Goal: Information Seeking & Learning: Find contact information

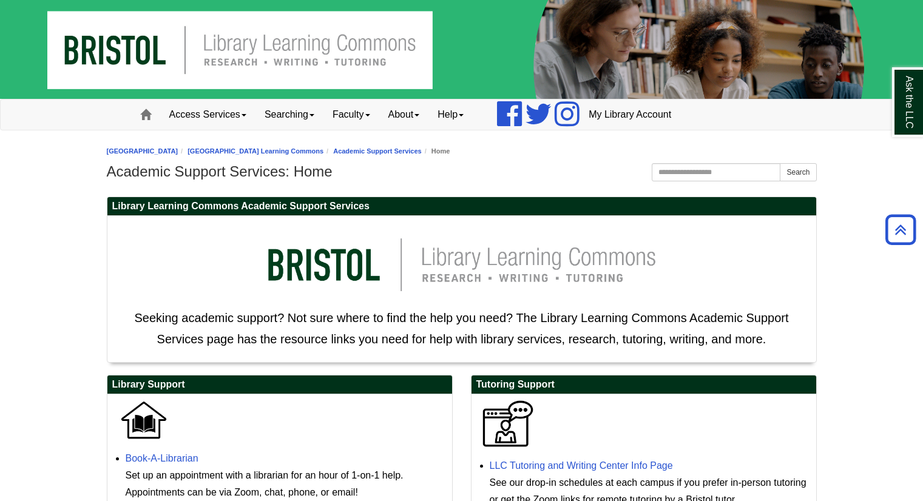
scroll to position [485, 0]
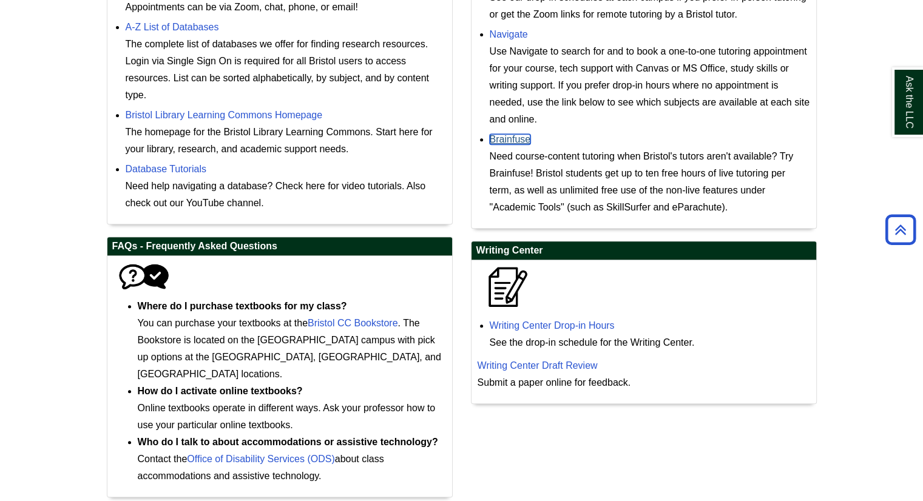
click at [517, 141] on link "Brainfuse" at bounding box center [510, 139] width 41 height 10
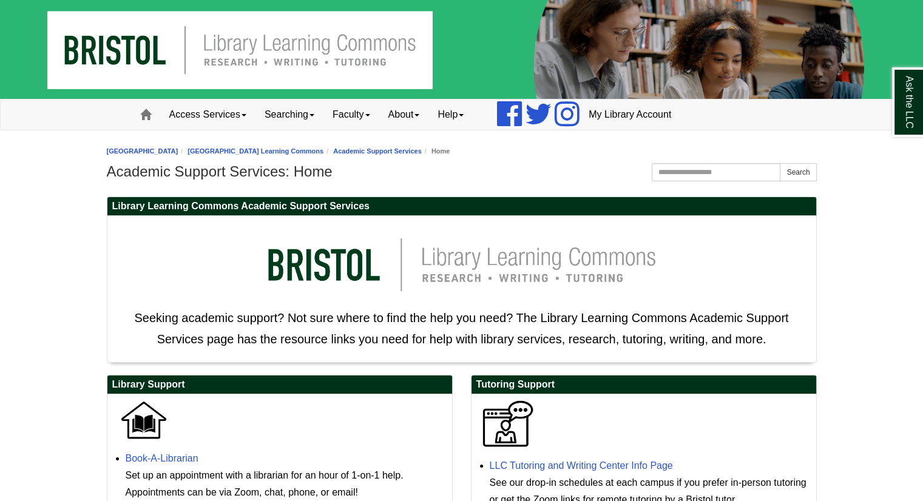
click at [542, 176] on h1 "Academic Support Services: Home" at bounding box center [462, 171] width 710 height 17
click at [707, 198] on h2 "Library Learning Commons Academic Support Services" at bounding box center [461, 206] width 709 height 19
click at [681, 231] on p "Seeking academic support? Not sure where to find the help you need? The Library…" at bounding box center [461, 286] width 696 height 128
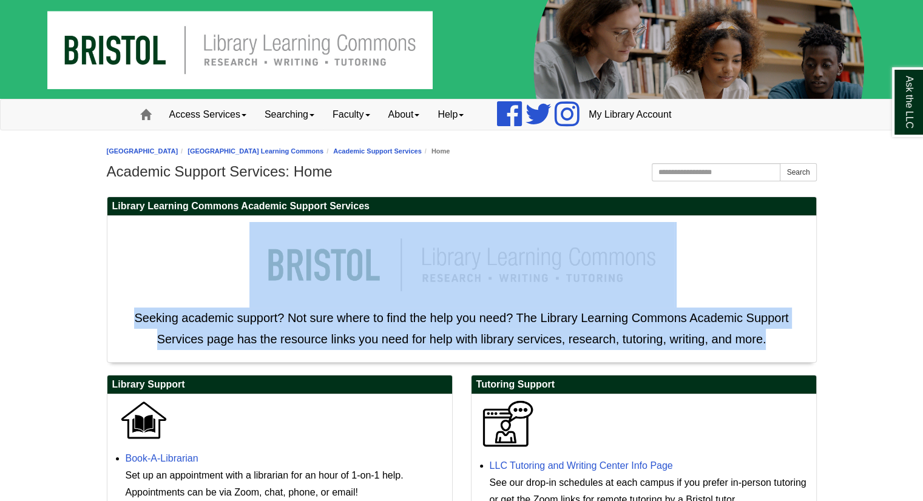
drag, startPoint x: 681, startPoint y: 231, endPoint x: 883, endPoint y: 190, distance: 206.2
click at [738, 230] on p "Seeking academic support? Not sure where to find the help you need? The Library…" at bounding box center [461, 286] width 696 height 128
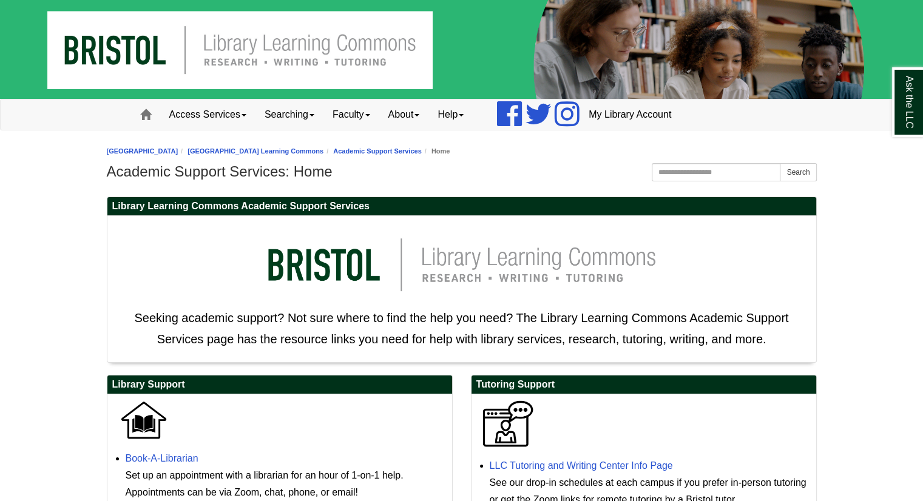
click at [738, 230] on p "Seeking academic support? Not sure where to find the help you need? The Library…" at bounding box center [461, 286] width 696 height 128
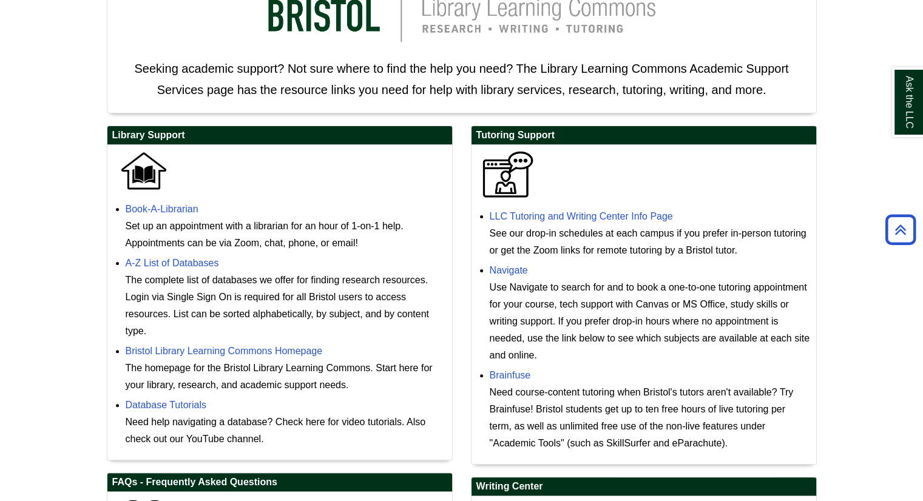
scroll to position [247, 0]
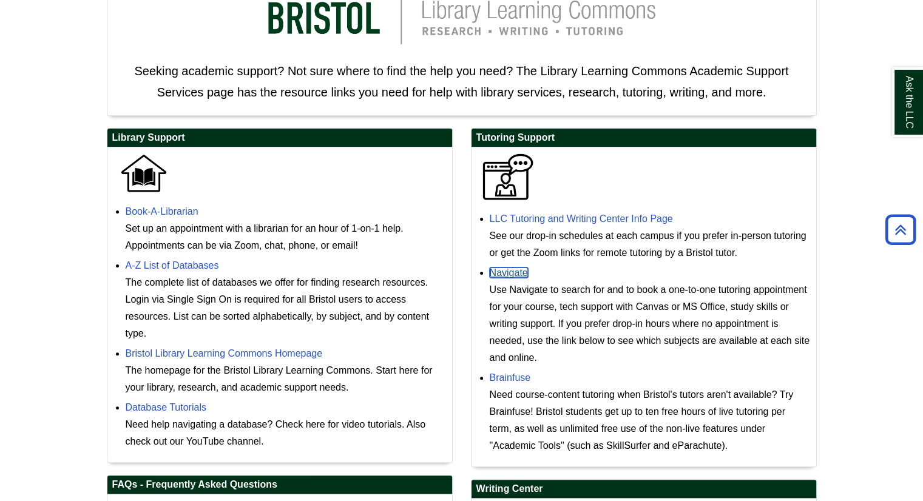
click at [497, 272] on link "Navigate" at bounding box center [509, 273] width 38 height 10
click at [345, 187] on p at bounding box center [279, 173] width 332 height 41
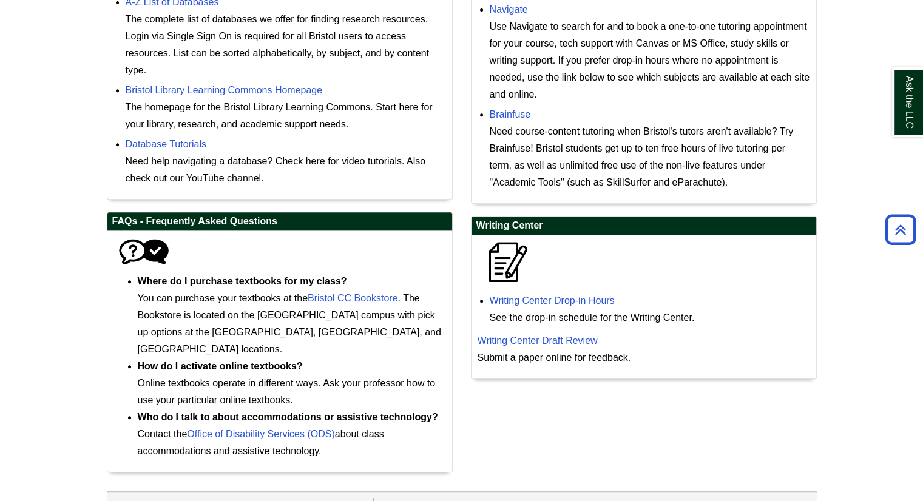
scroll to position [514, 0]
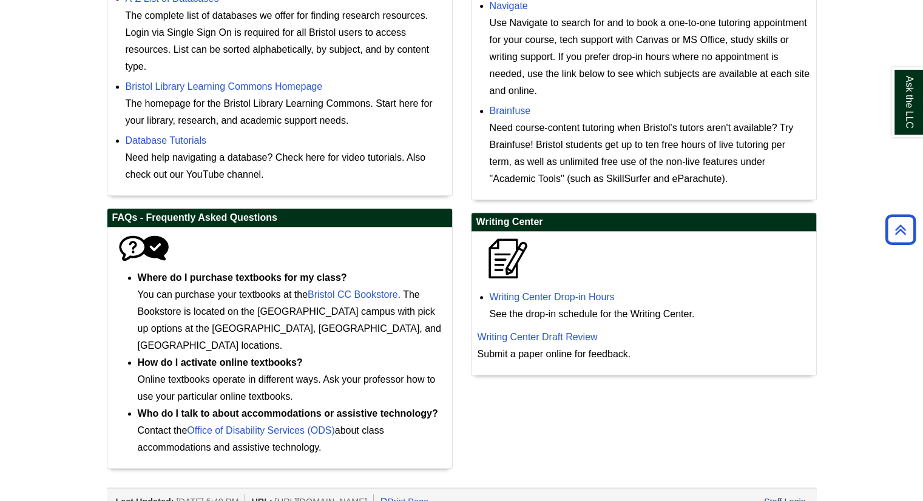
click at [293, 144] on div "Database Tutorials Need help navigating a database? Check here for video tutori…" at bounding box center [286, 157] width 320 height 51
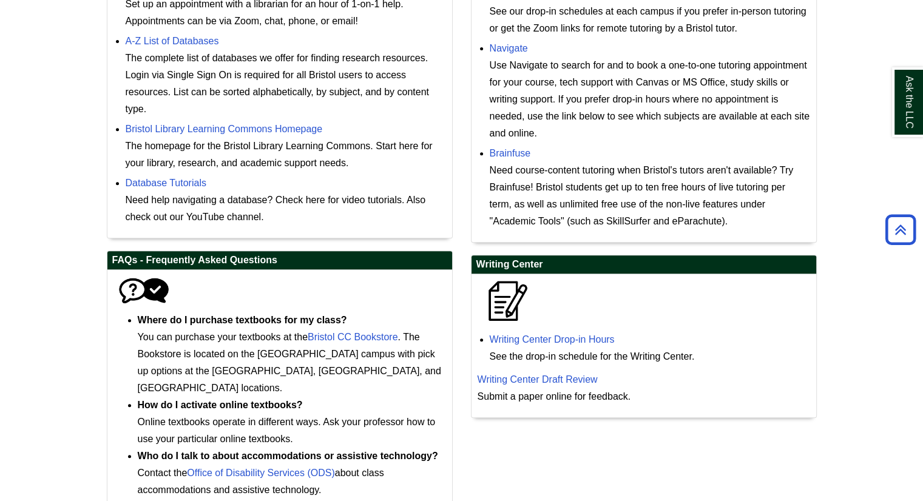
scroll to position [465, 0]
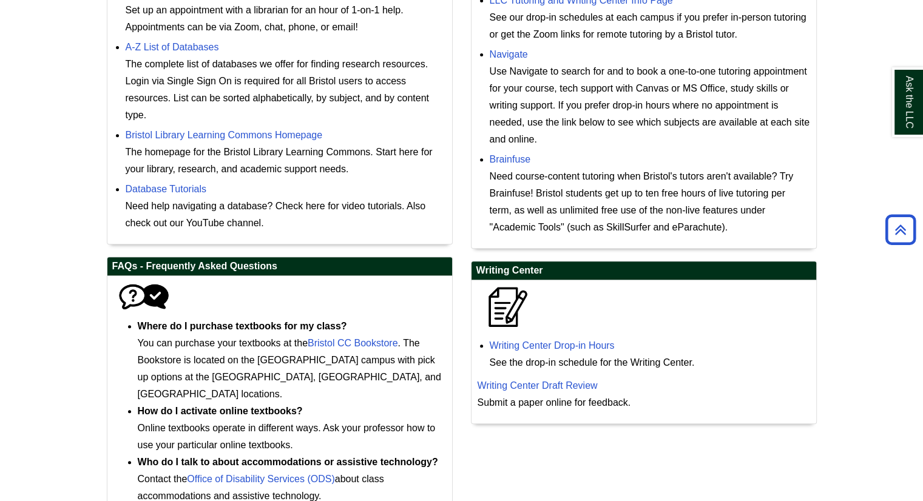
drag, startPoint x: 923, startPoint y: 249, endPoint x: 829, endPoint y: 164, distance: 126.3
click at [829, 164] on body "Skip to Main Content Toggle navigation Home Access Services Access Services Pol…" at bounding box center [461, 51] width 923 height 1033
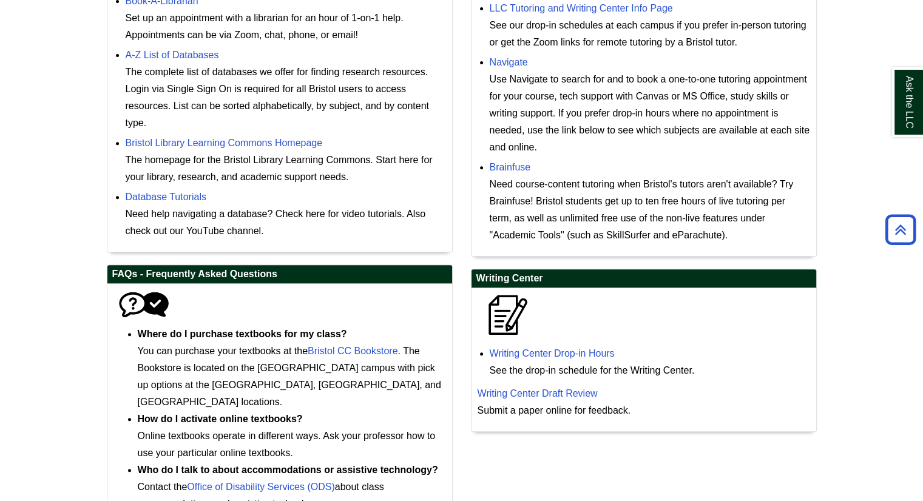
scroll to position [514, 0]
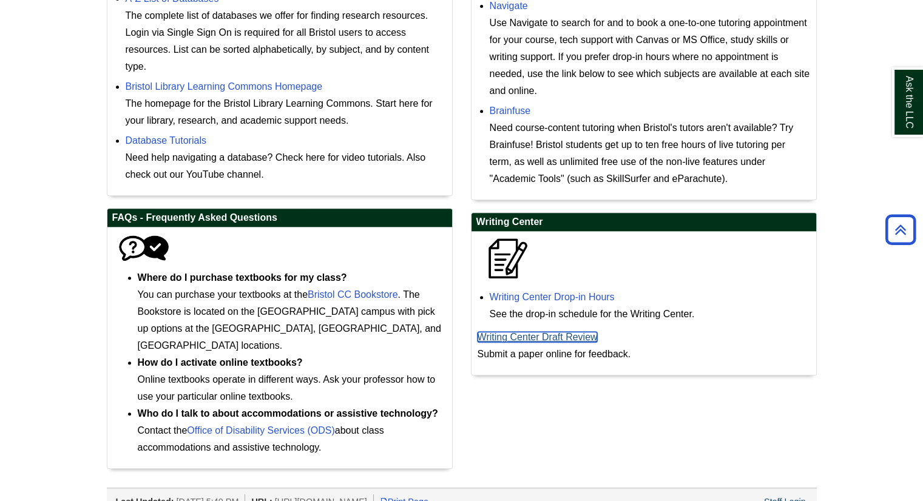
click at [573, 338] on link "Writing Center Draft Review" at bounding box center [537, 337] width 120 height 10
click at [532, 356] on p "Writing Center Draft Review Submit a paper online for feedback." at bounding box center [643, 346] width 332 height 34
click at [546, 332] on link "Writing Center Draft Review" at bounding box center [537, 337] width 120 height 10
click at [500, 297] on link "Writing Center Drop-in Hours" at bounding box center [552, 297] width 125 height 10
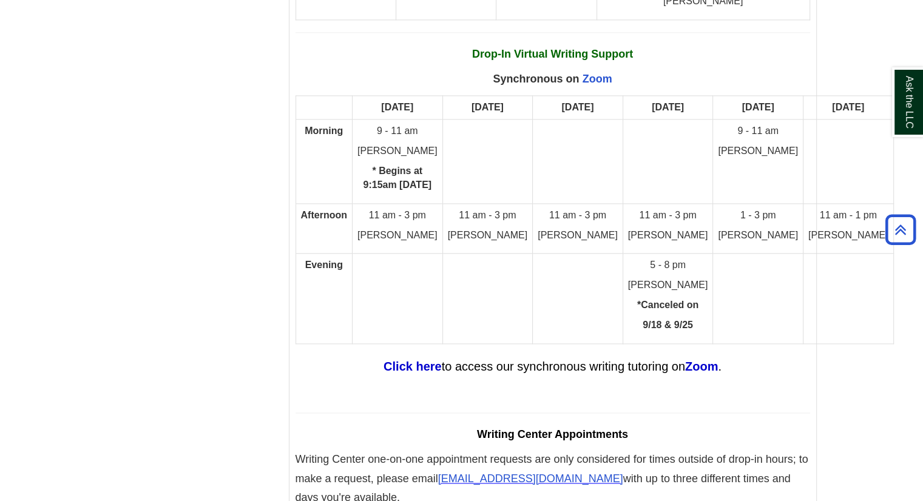
scroll to position [6370, 0]
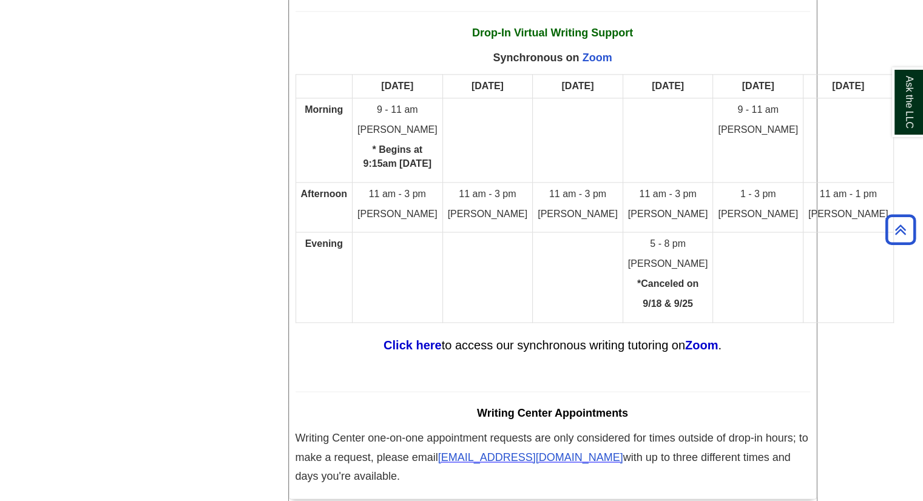
drag, startPoint x: 595, startPoint y: 336, endPoint x: 545, endPoint y: 321, distance: 52.0
click at [698, 339] on strong "Zoom" at bounding box center [701, 345] width 33 height 13
